Goal: Task Accomplishment & Management: Use online tool/utility

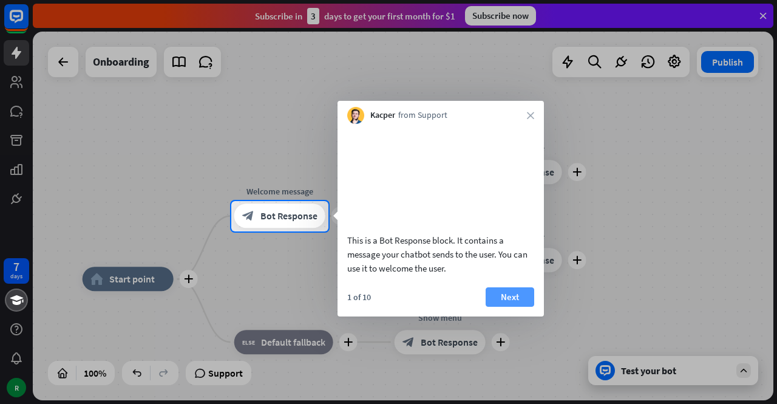
click at [500, 307] on button "Next" at bounding box center [510, 296] width 49 height 19
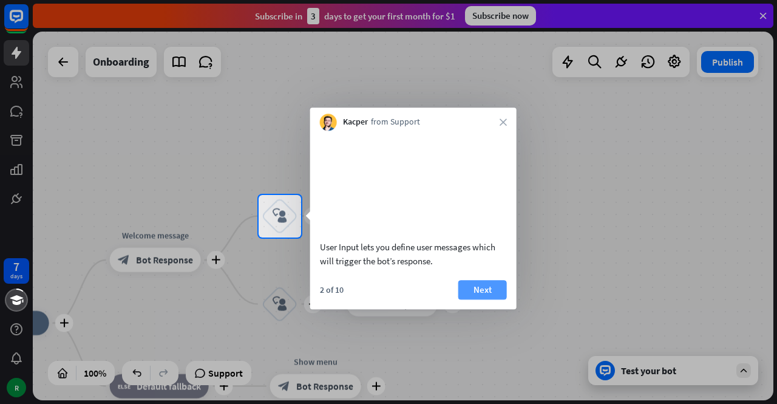
click at [505, 299] on button "Next" at bounding box center [482, 289] width 49 height 19
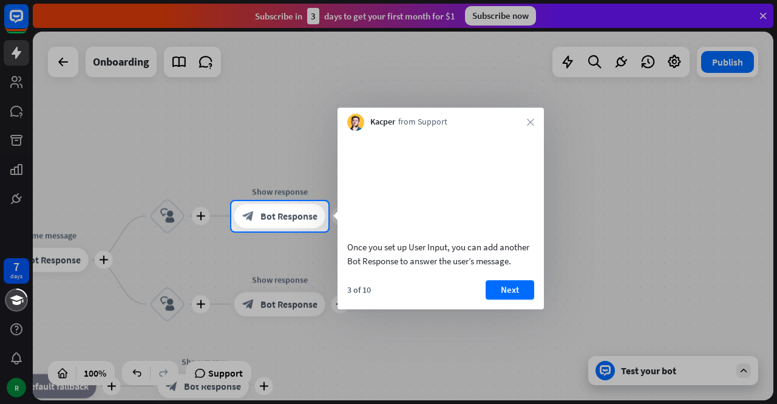
click at [503, 299] on button "Next" at bounding box center [510, 289] width 49 height 19
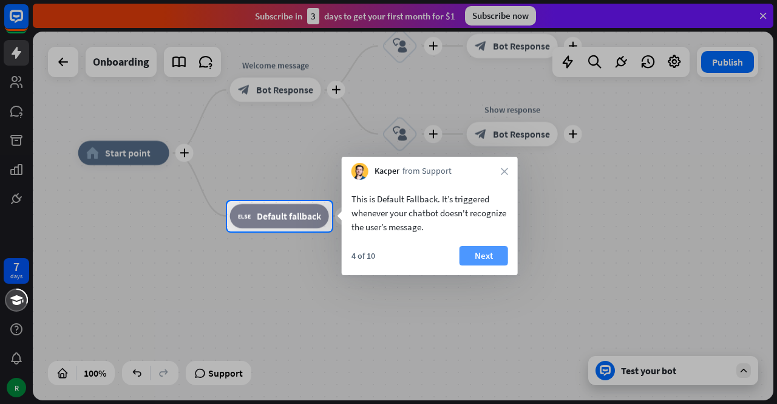
click at [472, 259] on button "Next" at bounding box center [484, 255] width 49 height 19
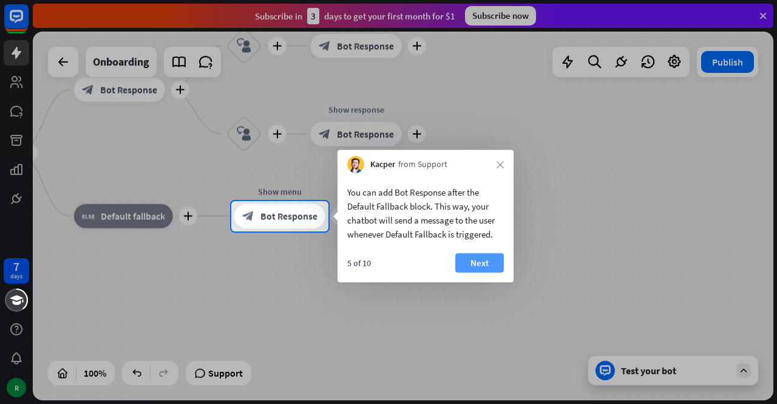
click at [476, 259] on button "Next" at bounding box center [479, 262] width 49 height 19
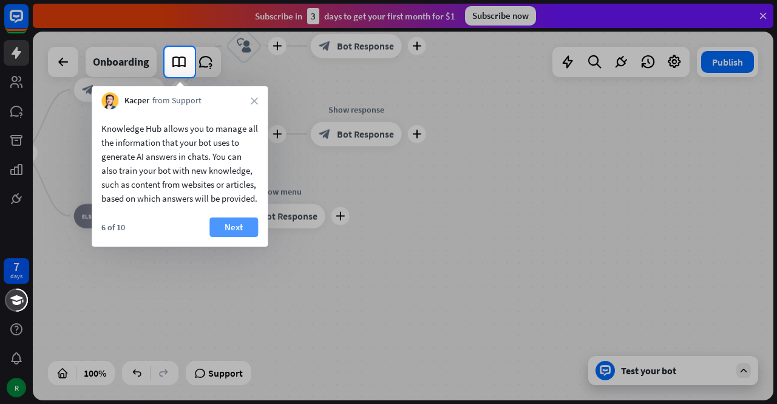
click at [247, 237] on button "Next" at bounding box center [233, 226] width 49 height 19
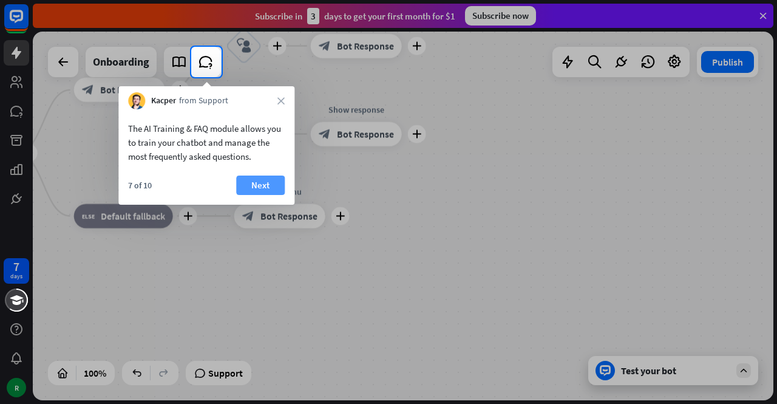
click at [260, 182] on button "Next" at bounding box center [260, 184] width 49 height 19
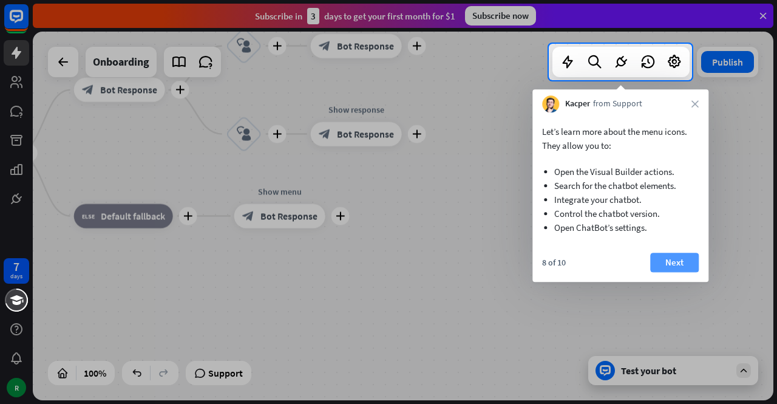
click at [673, 263] on button "Next" at bounding box center [674, 262] width 49 height 19
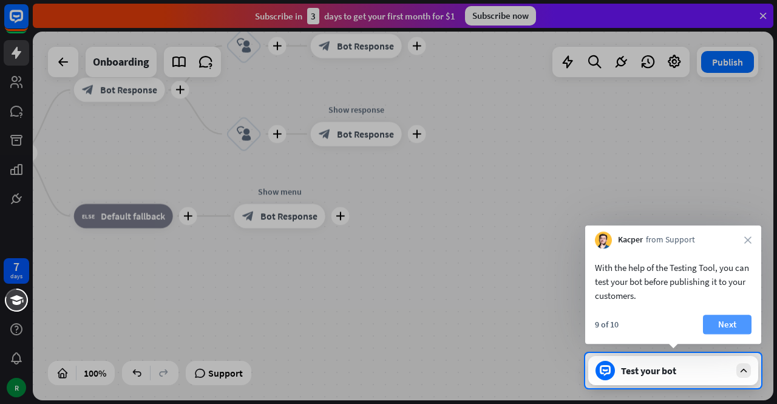
click at [706, 327] on button "Next" at bounding box center [727, 324] width 49 height 19
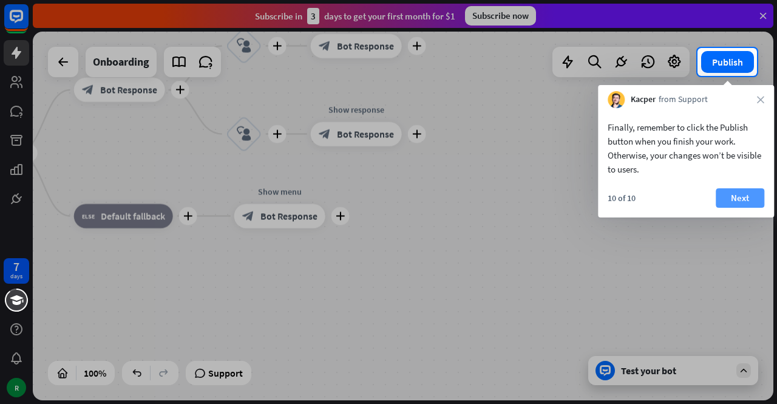
click at [729, 197] on button "Next" at bounding box center [740, 197] width 49 height 19
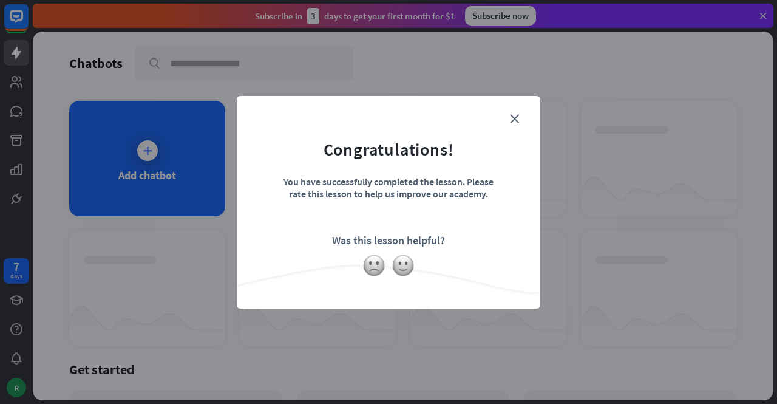
click at [522, 111] on form "Congratulations! You have successfully completed the lesson. Please rate this l…" at bounding box center [388, 183] width 273 height 145
click at [511, 117] on icon "close" at bounding box center [514, 118] width 9 height 9
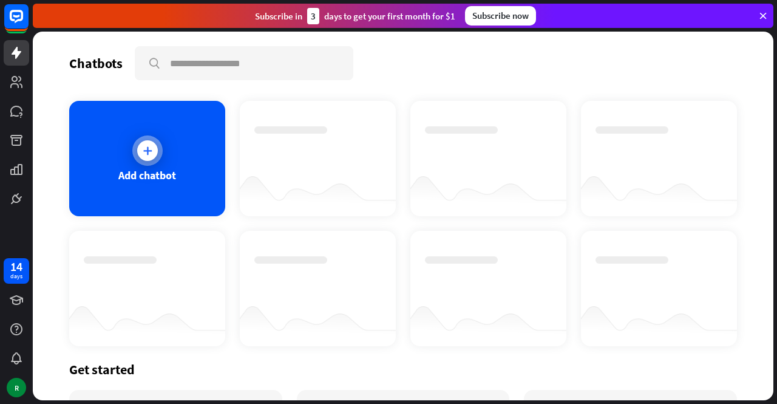
click at [153, 156] on div at bounding box center [147, 150] width 21 height 21
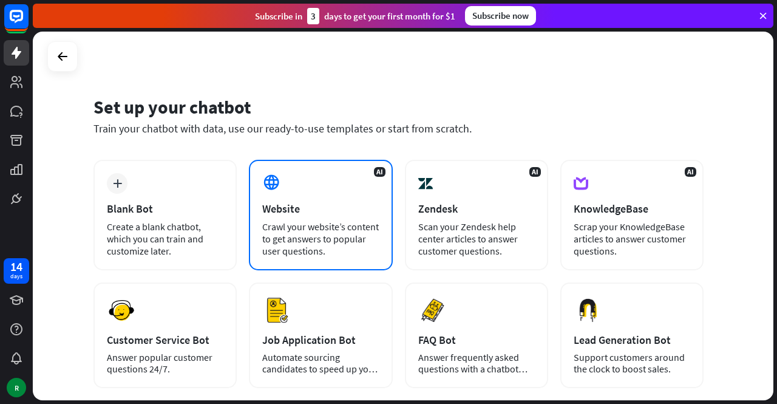
click at [298, 216] on div "AI Website Crawl your website’s content to get answers to popular user question…" at bounding box center [320, 215] width 143 height 111
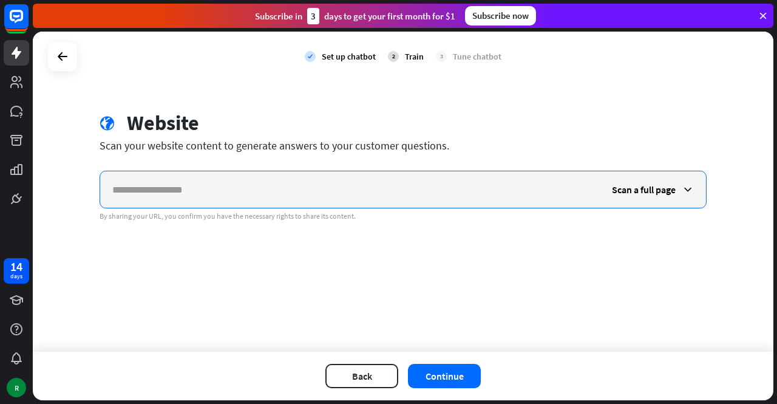
paste input "**********"
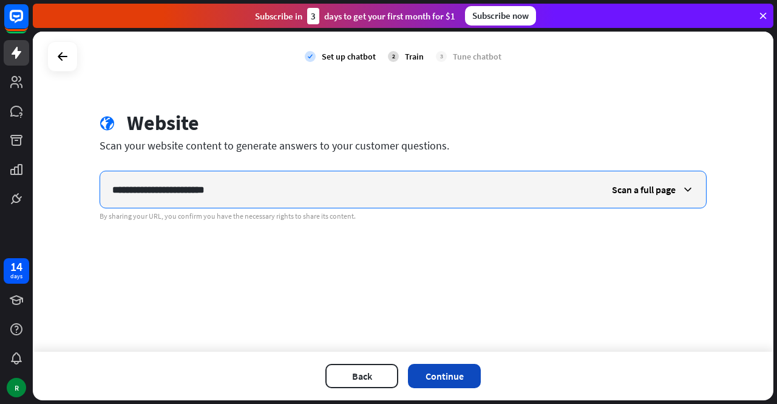
type input "**********"
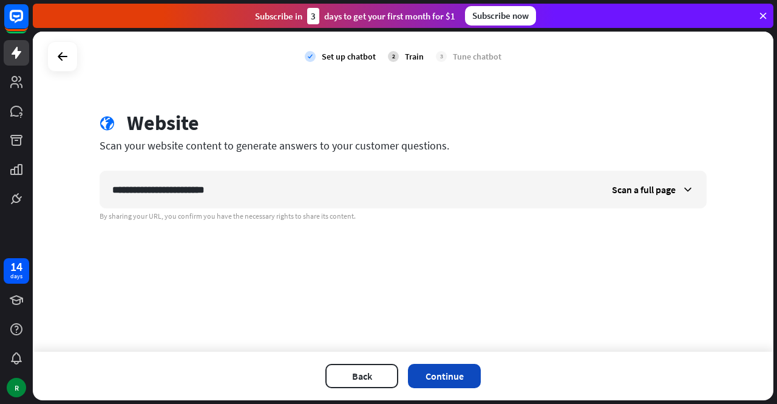
click at [440, 381] on button "Continue" at bounding box center [444, 376] width 73 height 24
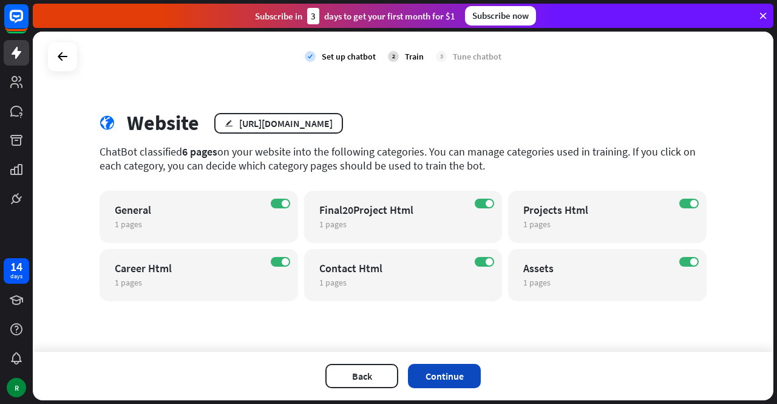
click at [418, 373] on button "Continue" at bounding box center [444, 376] width 73 height 24
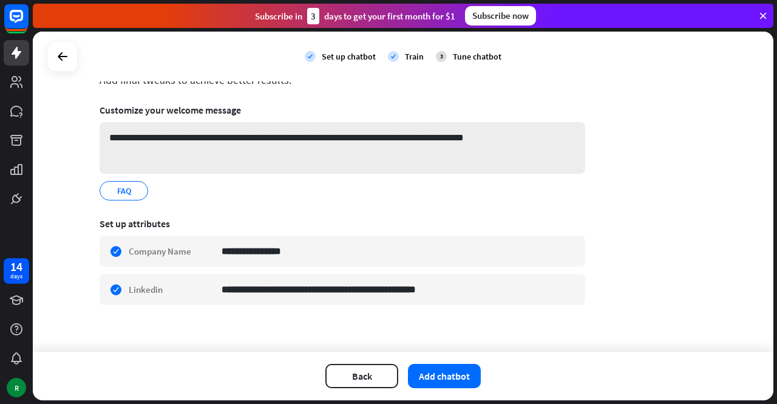
scroll to position [73, 0]
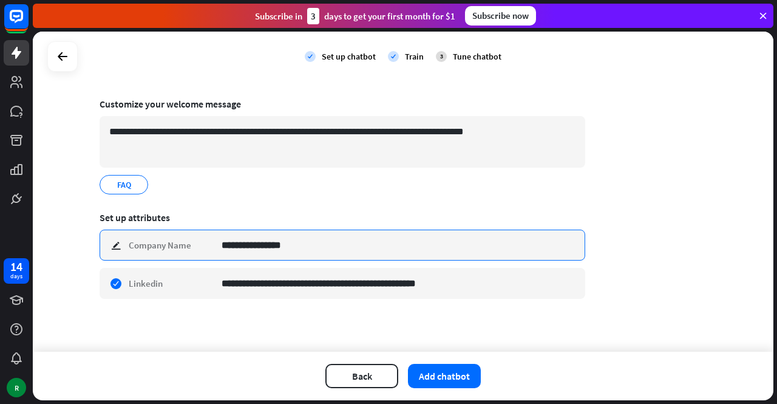
click at [259, 243] on input "**********" at bounding box center [399, 245] width 354 height 30
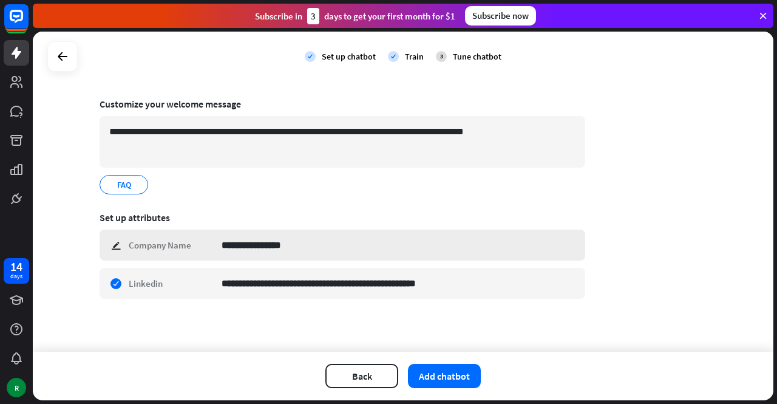
click at [129, 243] on div "**********" at bounding box center [343, 245] width 486 height 31
click at [447, 374] on button "Add chatbot" at bounding box center [444, 376] width 73 height 24
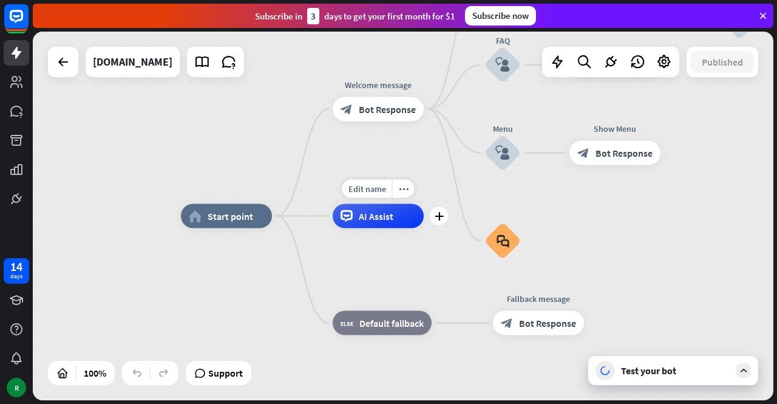
click at [356, 228] on div "Edit name more_horiz plus AI Assist" at bounding box center [378, 216] width 91 height 24
click at [509, 329] on div "block_bot_response Bot Response" at bounding box center [538, 323] width 91 height 24
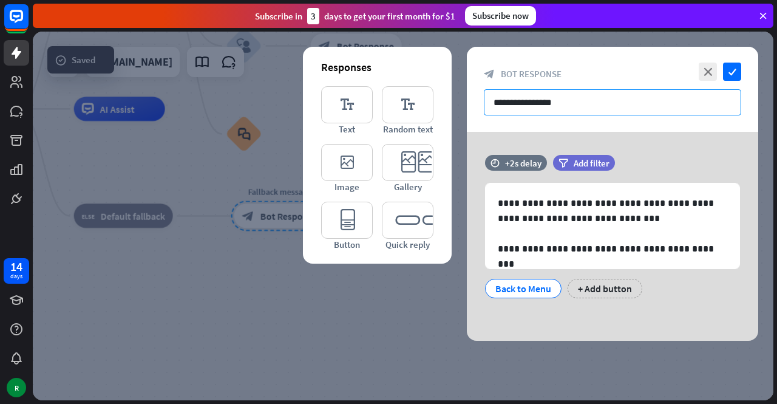
click at [561, 105] on input "**********" at bounding box center [612, 102] width 257 height 26
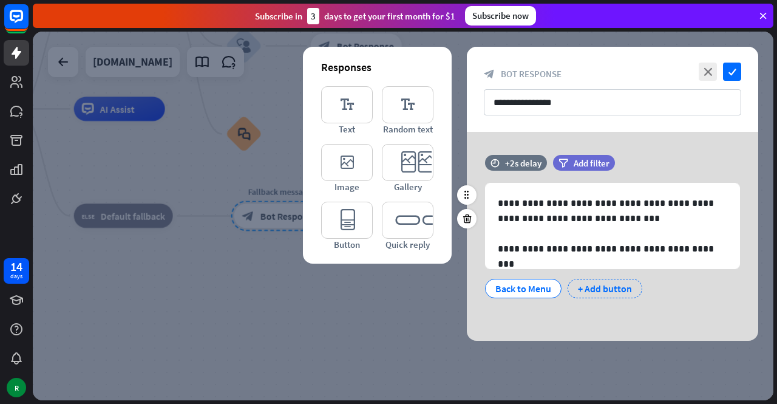
click at [600, 288] on div "+ Add button" at bounding box center [605, 288] width 75 height 19
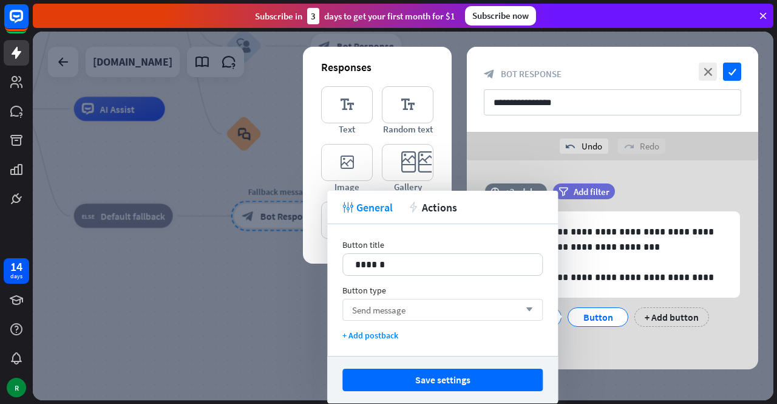
click at [465, 305] on div "Send message arrow_down" at bounding box center [442, 310] width 200 height 22
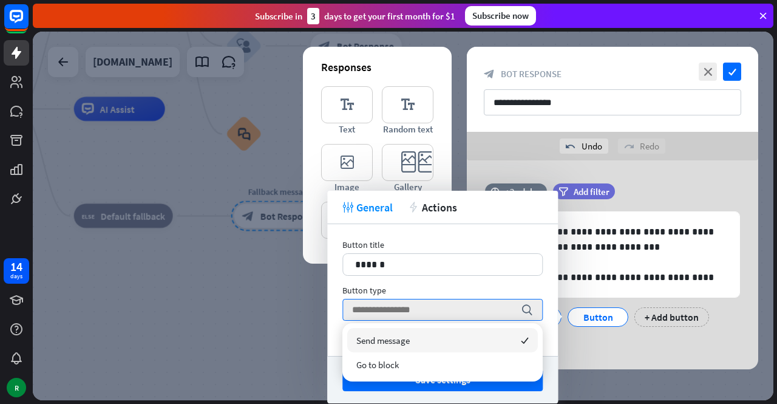
click at [441, 344] on div "Send message checked" at bounding box center [442, 340] width 191 height 24
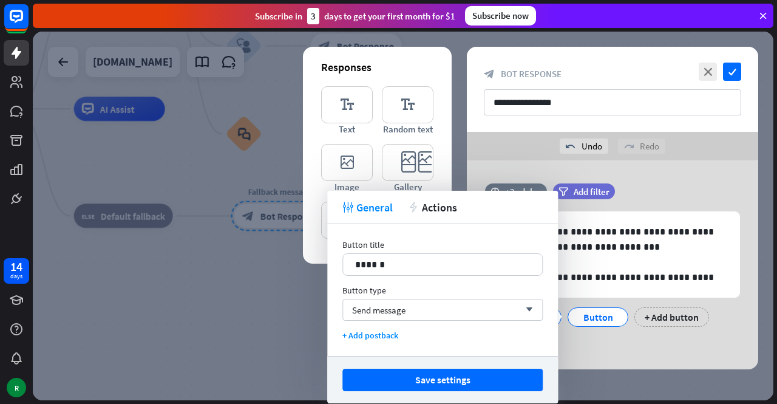
click at [209, 314] on div at bounding box center [403, 216] width 741 height 369
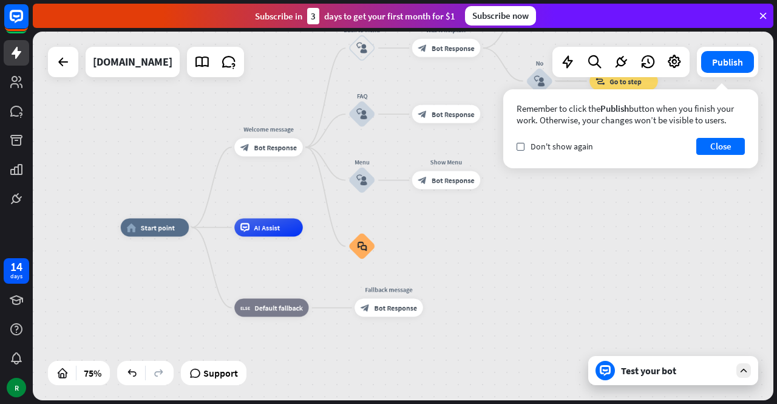
drag, startPoint x: 330, startPoint y: 285, endPoint x: 464, endPoint y: 376, distance: 161.7
click at [464, 376] on div "home_2 Start point Welcome message block_bot_response Bot Response Back to Menu…" at bounding box center [399, 365] width 556 height 276
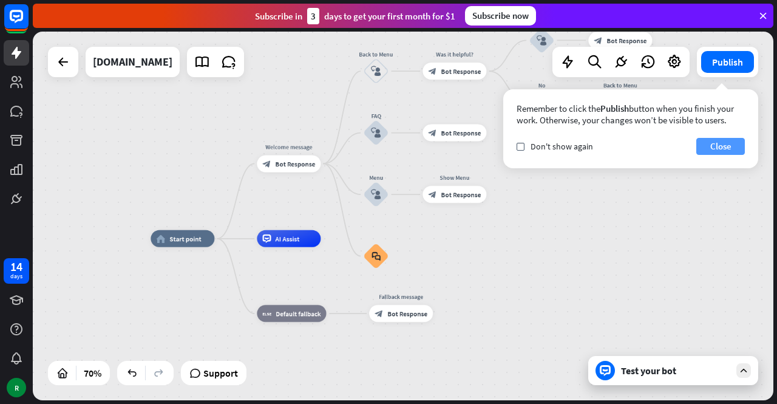
click at [718, 144] on button "Close" at bounding box center [720, 146] width 49 height 17
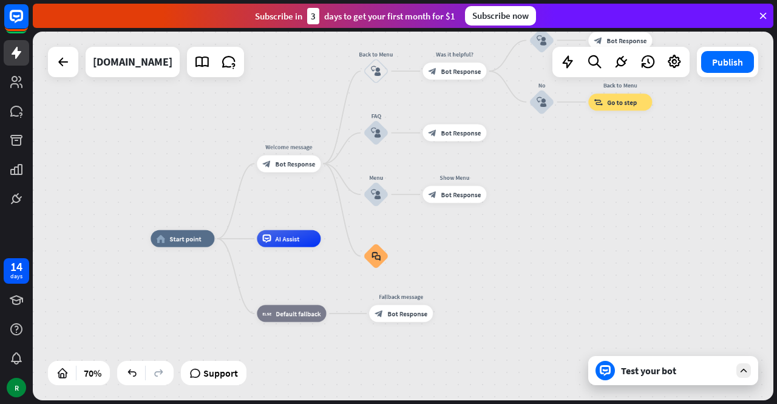
click at [653, 376] on div "Test your bot" at bounding box center [673, 370] width 170 height 29
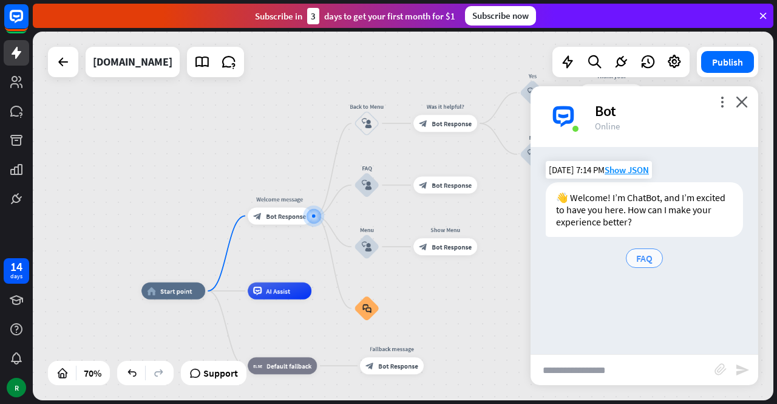
click at [641, 261] on span "FAQ" at bounding box center [644, 258] width 16 height 12
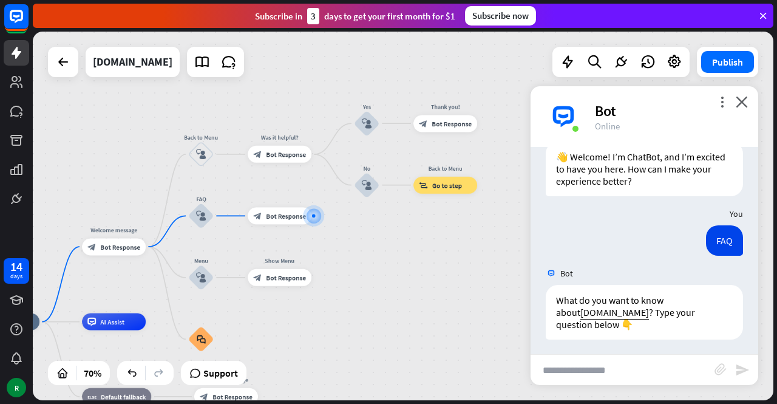
scroll to position [44, 0]
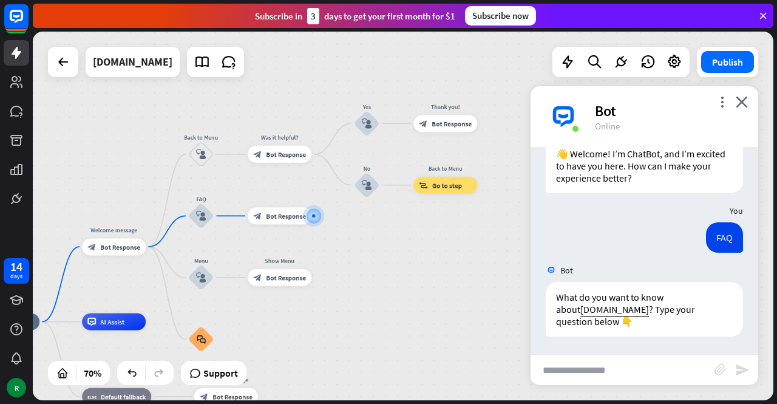
click at [593, 367] on input "text" at bounding box center [623, 370] width 184 height 30
type input "*"
type input "**********"
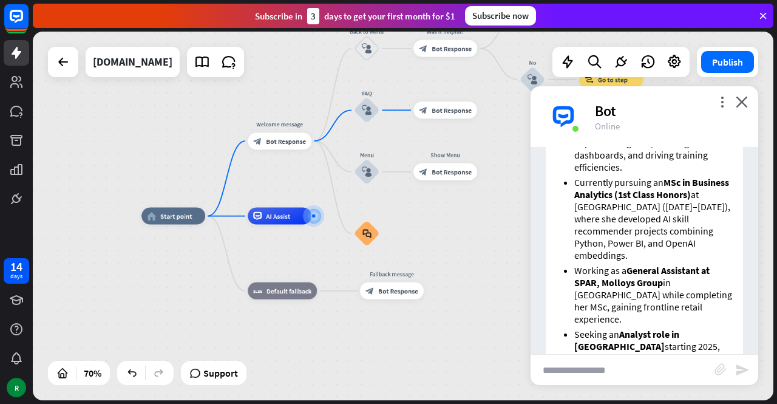
scroll to position [758, 0]
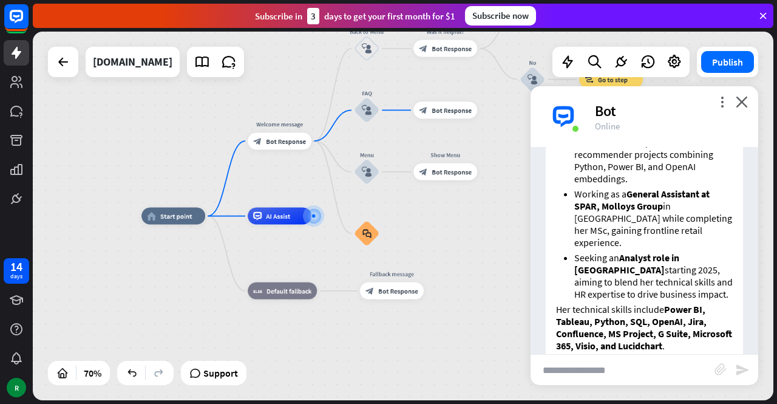
click at [613, 366] on input "text" at bounding box center [623, 370] width 184 height 30
type input "**********"
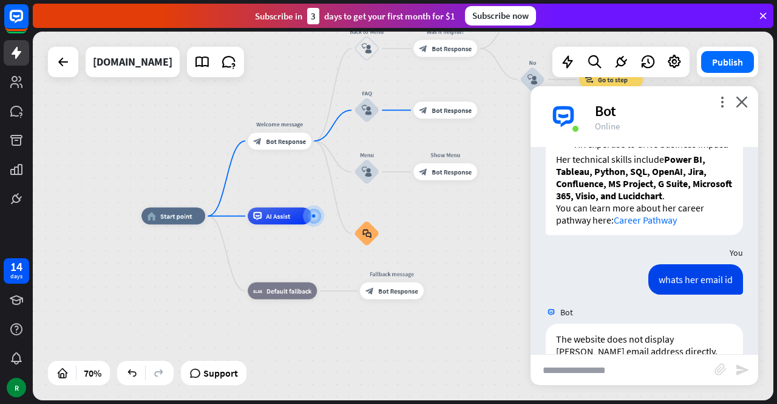
scroll to position [937, 0]
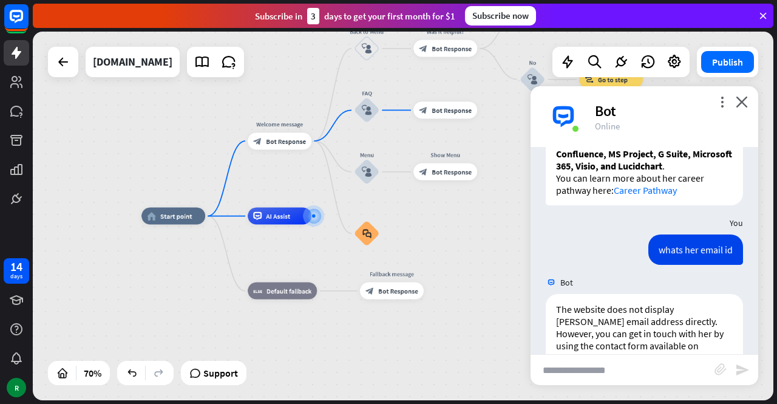
click at [594, 369] on input "text" at bounding box center [623, 370] width 184 height 30
type input "**********"
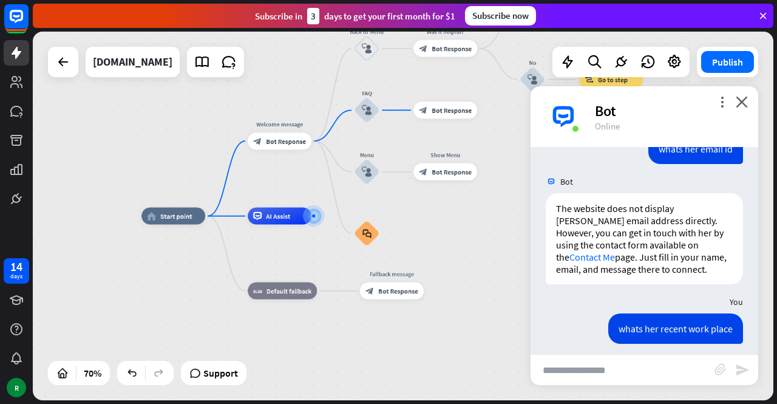
scroll to position [1069, 0]
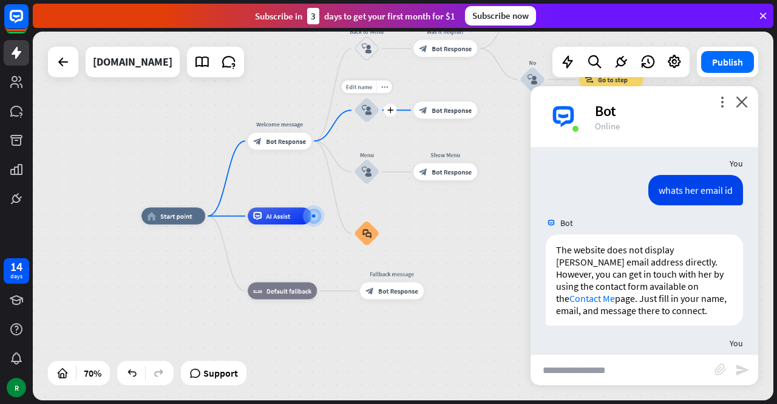
click at [365, 112] on icon "block_user_input" at bounding box center [367, 110] width 10 height 10
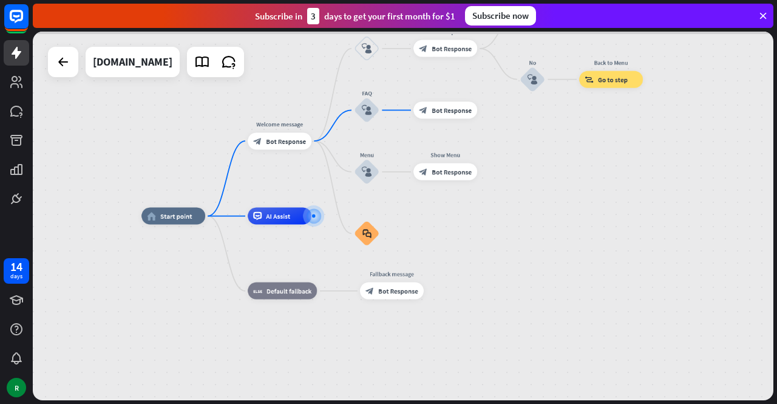
scroll to position [1105, 0]
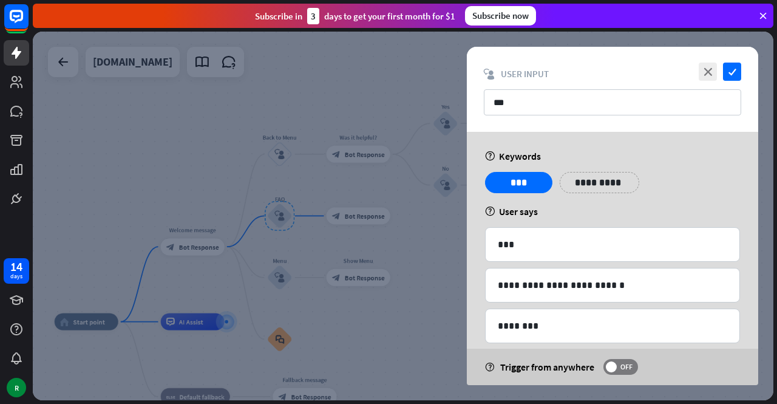
click at [355, 348] on div at bounding box center [403, 216] width 741 height 369
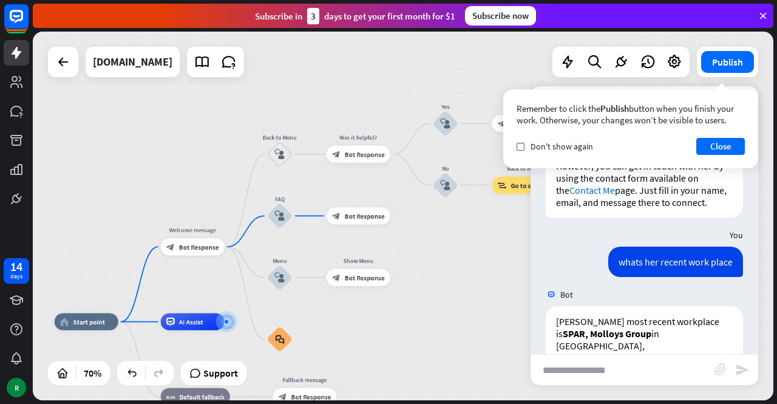
click at [601, 360] on input "text" at bounding box center [623, 370] width 184 height 30
click at [737, 150] on button "Close" at bounding box center [720, 146] width 49 height 17
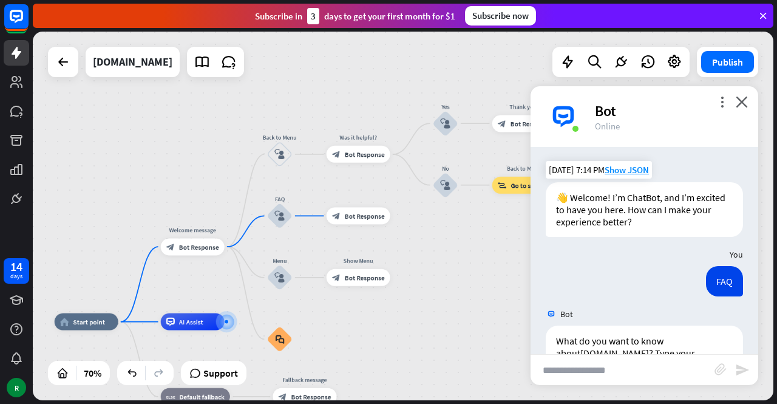
scroll to position [1105, 0]
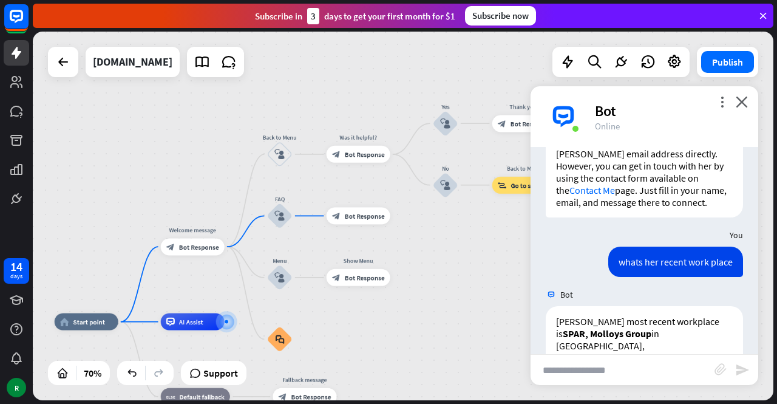
click at [648, 361] on input "text" at bounding box center [623, 370] width 184 height 30
type input "**********"
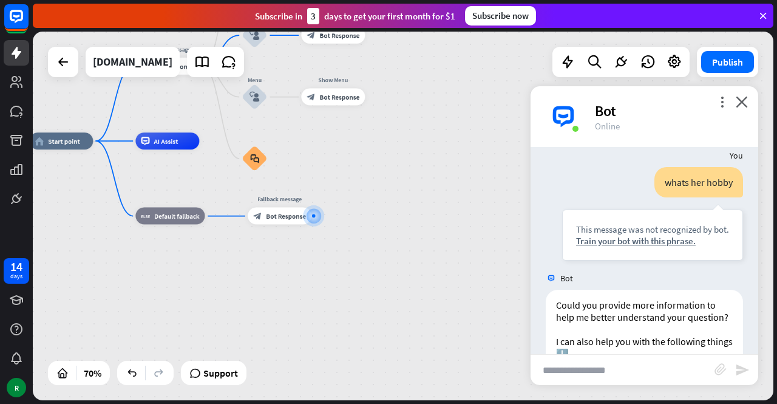
scroll to position [1381, 0]
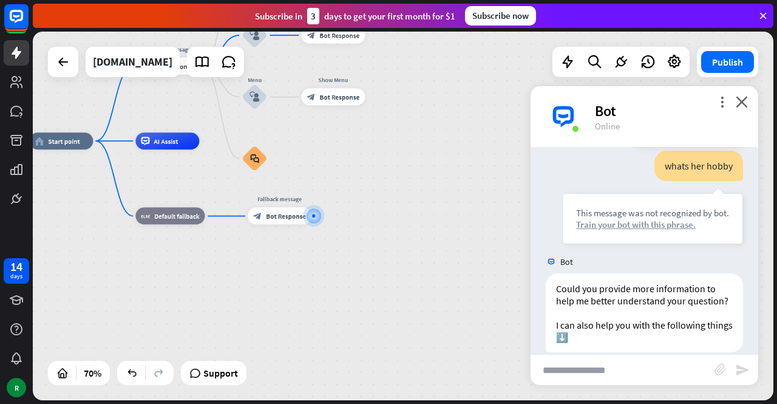
click at [625, 219] on div "Train your bot with this phrase." at bounding box center [652, 225] width 153 height 12
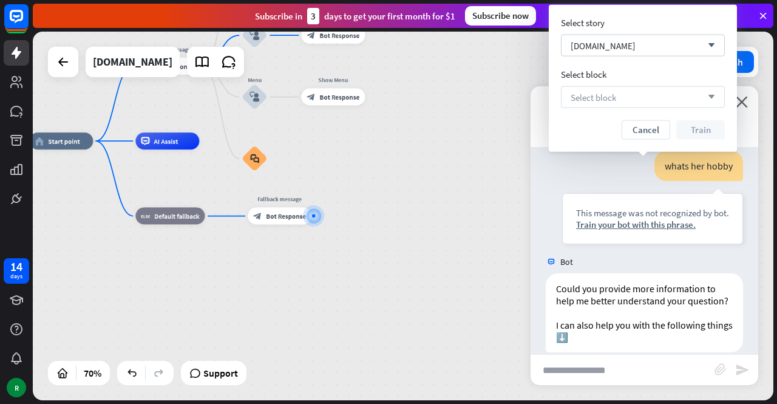
click at [639, 95] on div "Select block arrow_down" at bounding box center [643, 97] width 164 height 22
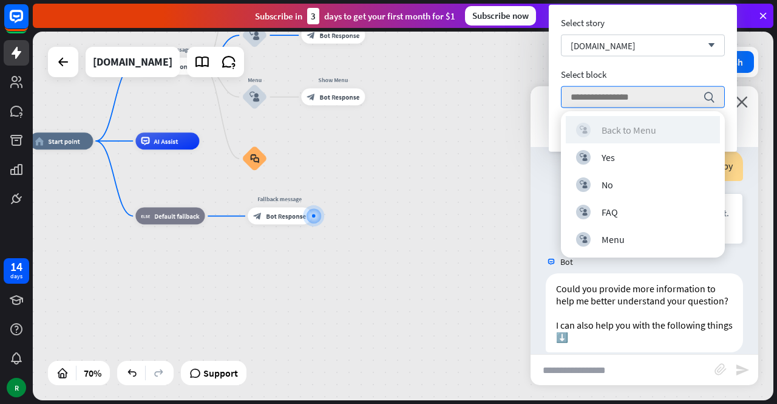
click at [633, 132] on div "Back to Menu" at bounding box center [629, 130] width 55 height 12
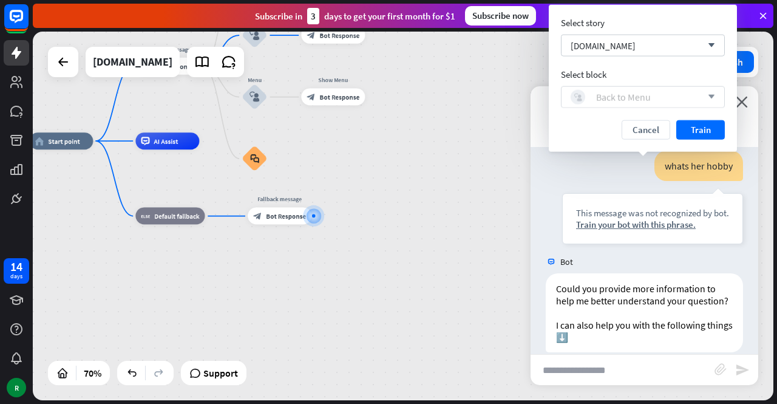
click at [687, 100] on div "block_user_input Back to Menu" at bounding box center [636, 97] width 131 height 15
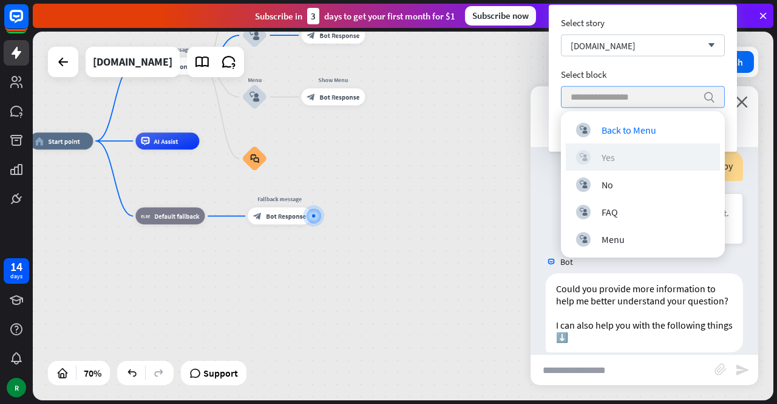
click at [653, 154] on div "block_user_input Yes" at bounding box center [643, 157] width 134 height 15
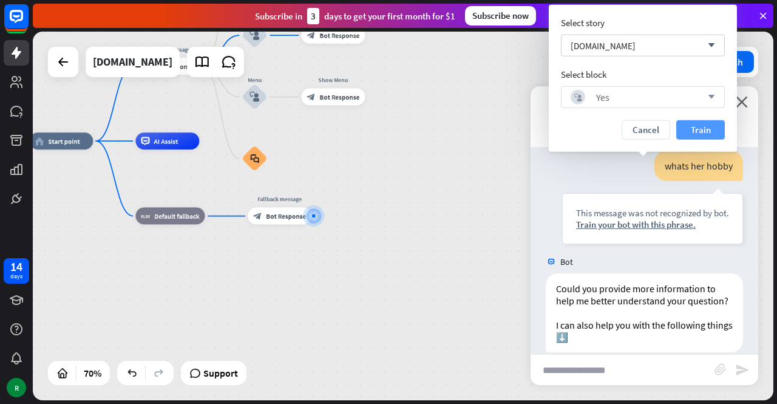
click at [683, 133] on button "Train" at bounding box center [700, 129] width 49 height 19
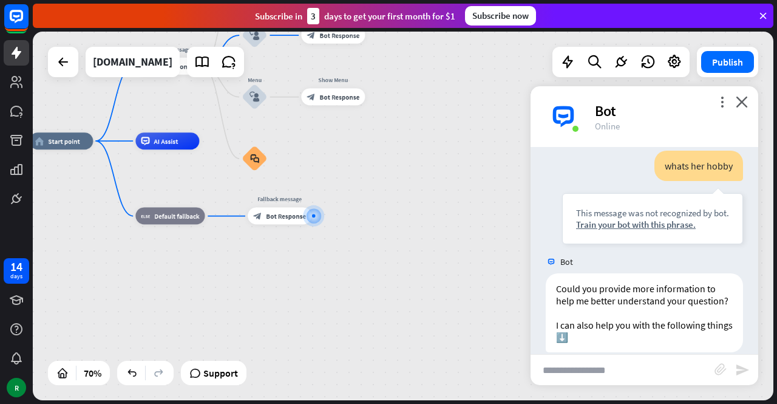
scroll to position [1369, 0]
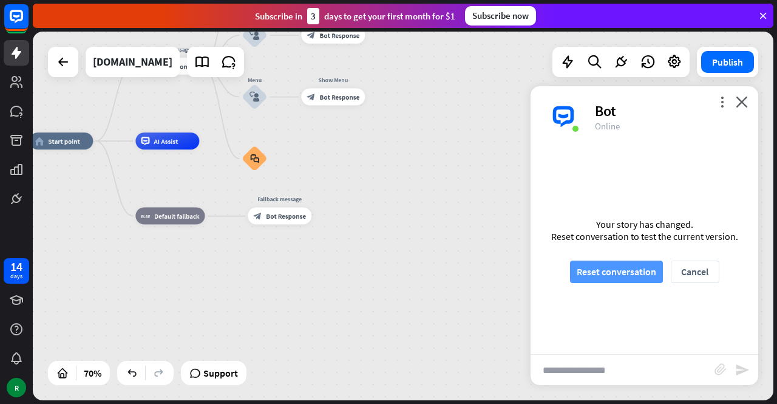
click at [634, 271] on button "Reset conversation" at bounding box center [616, 271] width 93 height 22
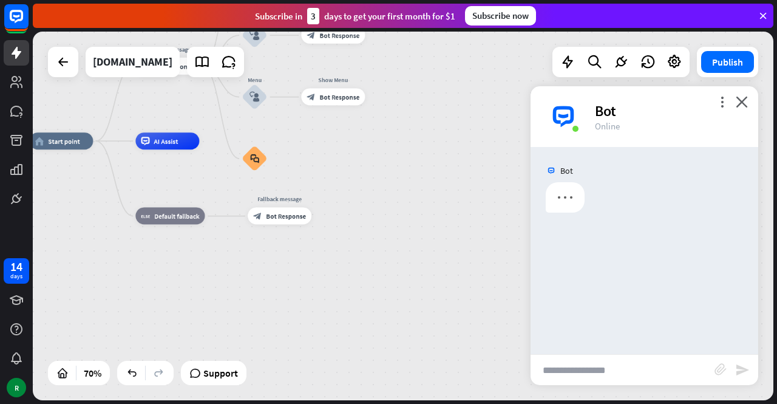
scroll to position [0, 0]
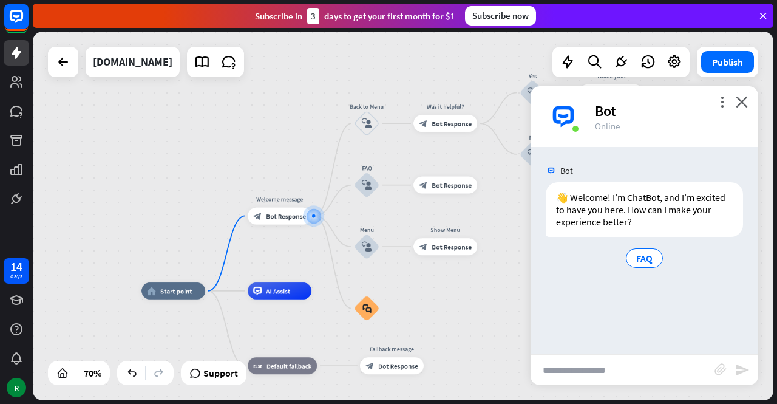
click at [591, 367] on input "text" at bounding box center [623, 370] width 184 height 30
type input "**"
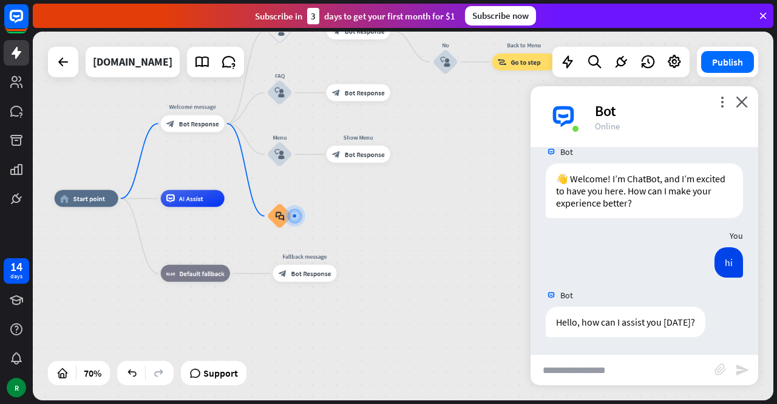
scroll to position [19, 0]
click at [296, 216] on div at bounding box center [295, 216] width 4 height 4
click at [307, 219] on div "plus" at bounding box center [303, 215] width 13 height 13
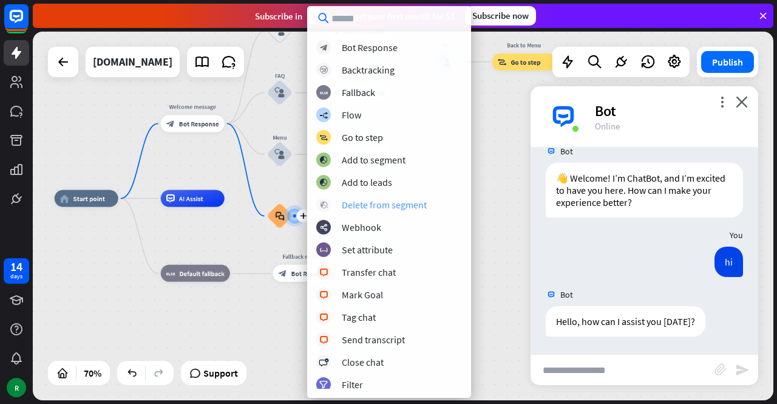
scroll to position [0, 0]
click at [366, 46] on div "Bot Response" at bounding box center [370, 47] width 56 height 12
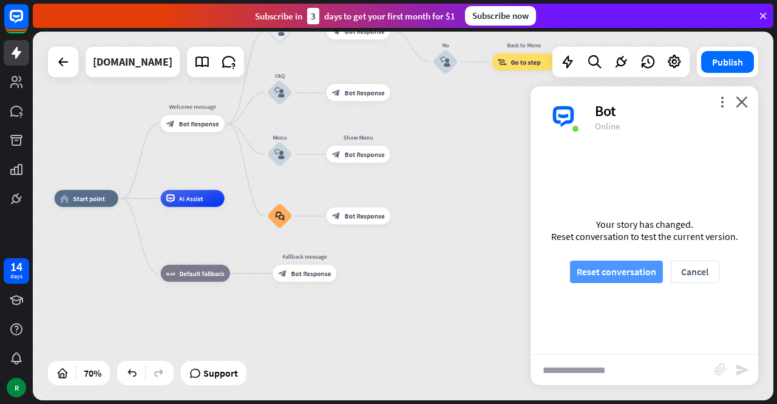
click at [604, 273] on button "Reset conversation" at bounding box center [616, 271] width 93 height 22
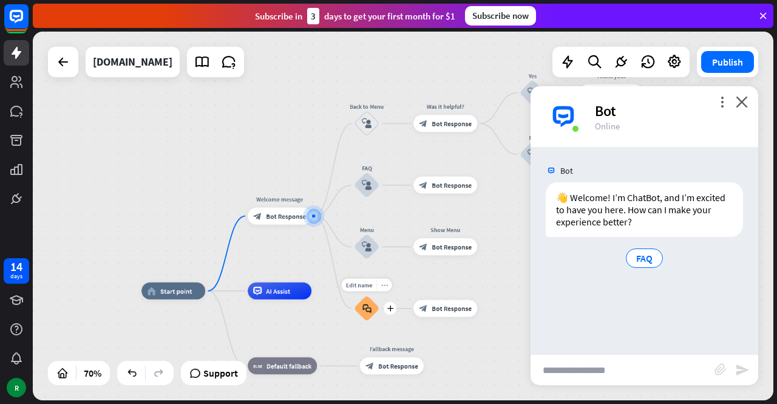
click at [384, 282] on icon "more_horiz" at bounding box center [384, 285] width 7 height 7
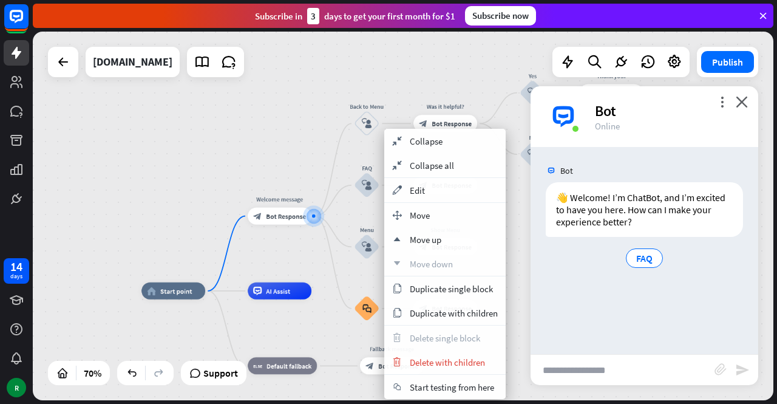
click at [363, 277] on div "home_2 Start point Welcome message block_bot_response Bot Response Back to Menu…" at bounding box center [403, 216] width 741 height 369
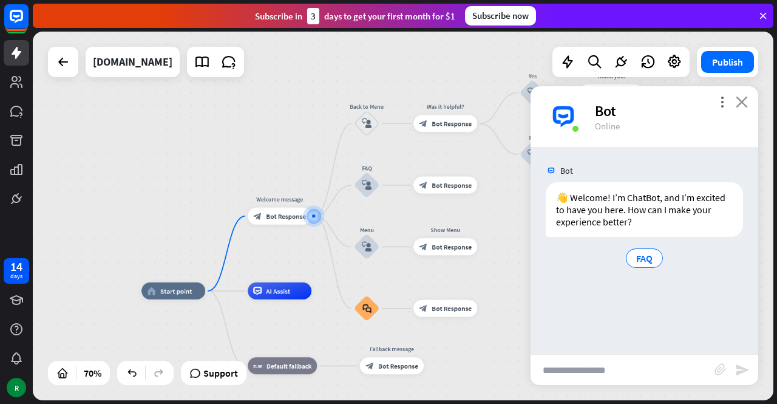
click at [738, 103] on icon "close" at bounding box center [742, 102] width 12 height 12
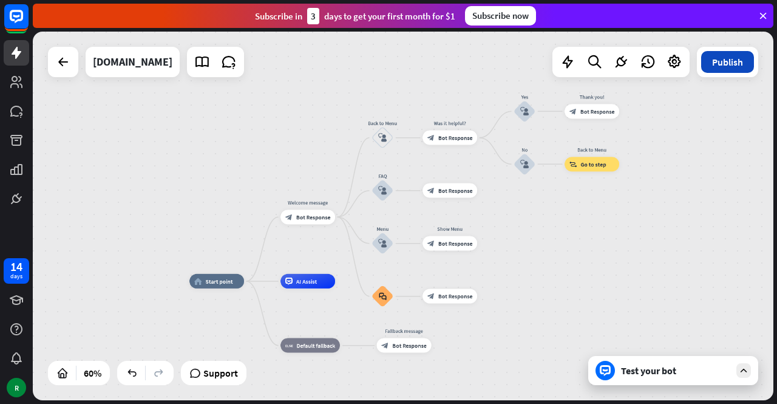
click at [730, 66] on button "Publish" at bounding box center [727, 62] width 53 height 22
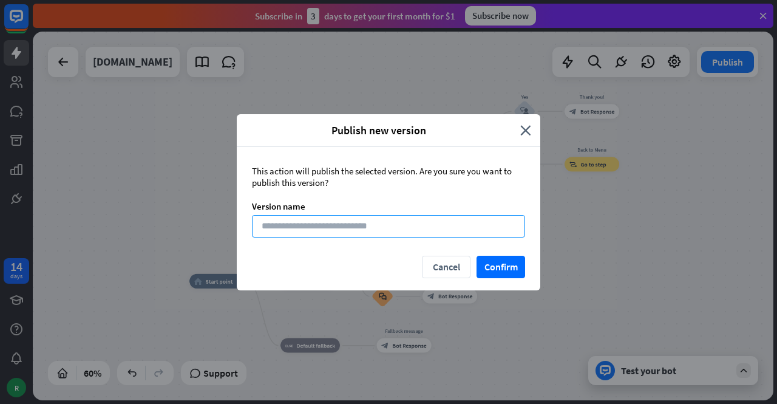
click at [339, 228] on input at bounding box center [388, 226] width 273 height 22
